Goal: Transaction & Acquisition: Purchase product/service

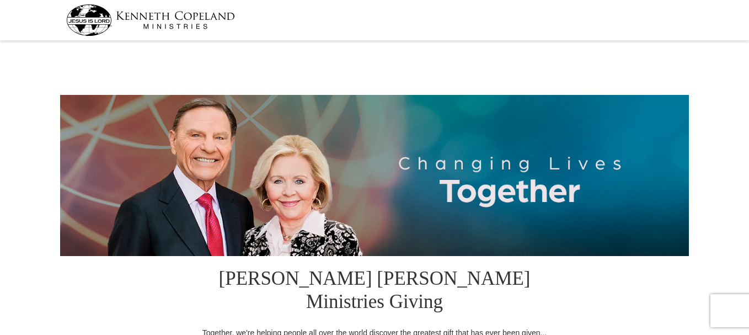
select select "[GEOGRAPHIC_DATA]"
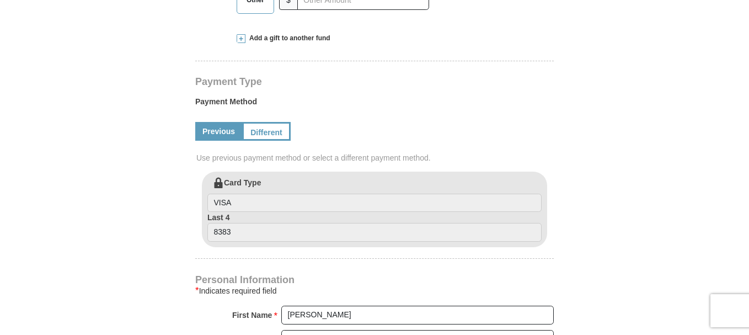
scroll to position [496, 0]
click at [278, 121] on link "Different" at bounding box center [265, 130] width 46 height 19
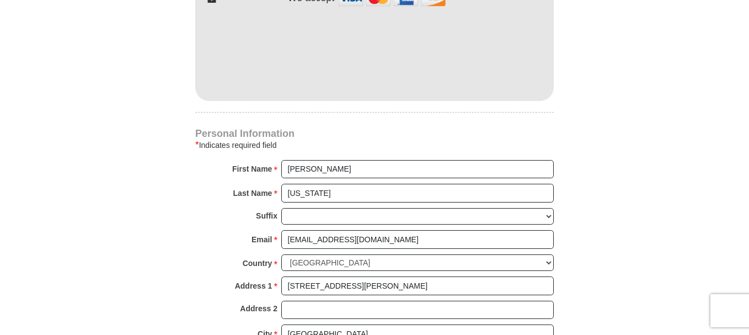
scroll to position [772, 0]
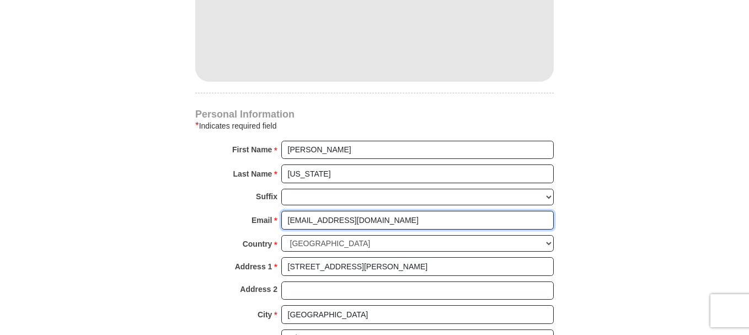
click at [391, 211] on input "[EMAIL_ADDRESS][DOMAIN_NAME]" at bounding box center [417, 220] width 272 height 19
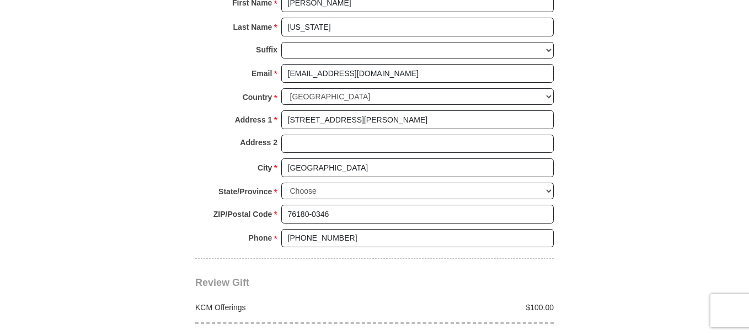
scroll to position [992, 0]
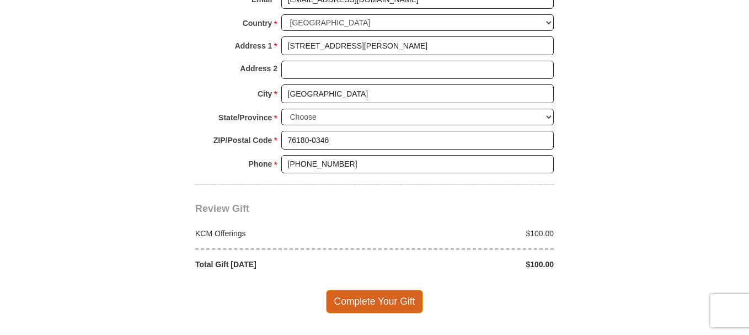
click at [371, 289] on span "Complete Your Gift" at bounding box center [375, 300] width 98 height 23
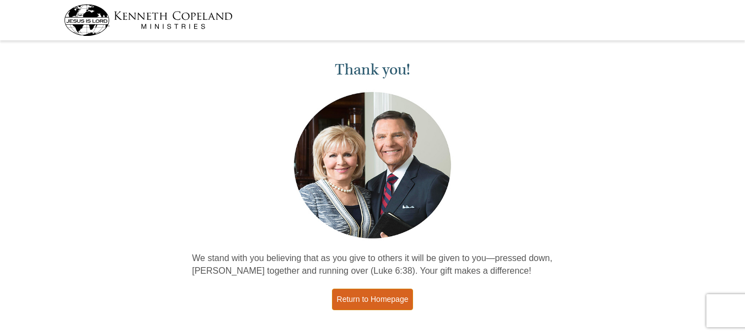
click at [353, 300] on link "Return to Homepage" at bounding box center [373, 299] width 82 height 22
